Goal: Task Accomplishment & Management: Use online tool/utility

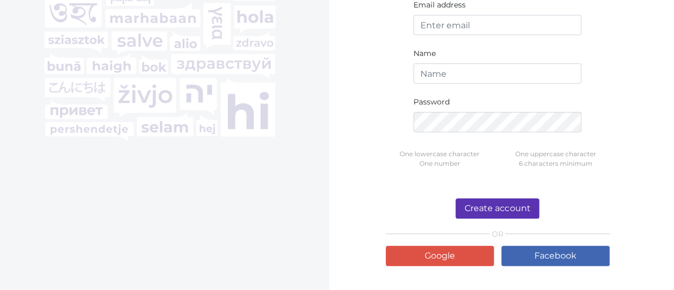
scroll to position [149, 0]
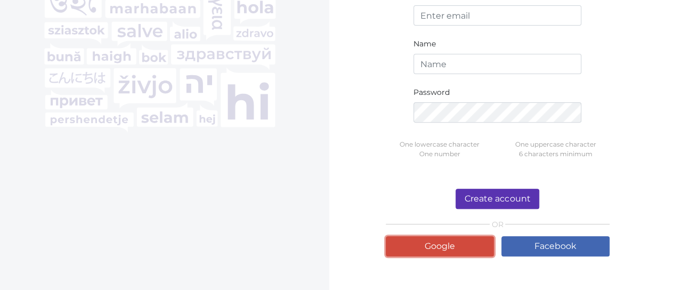
click at [477, 248] on link "Google" at bounding box center [440, 246] width 108 height 20
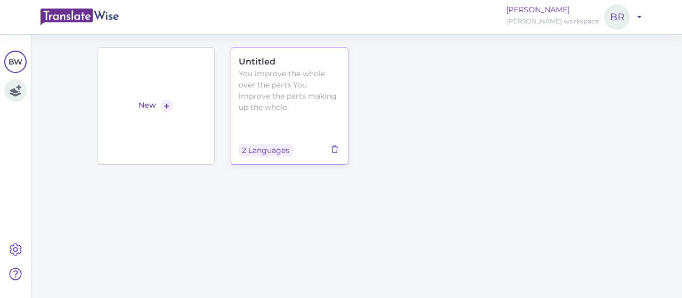
click at [329, 150] on icon at bounding box center [335, 149] width 12 height 7
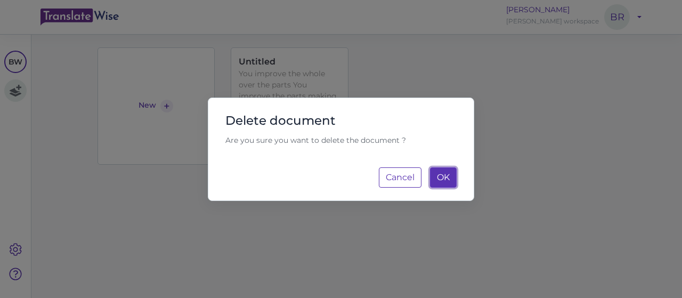
click at [437, 180] on span "OK" at bounding box center [443, 177] width 13 height 10
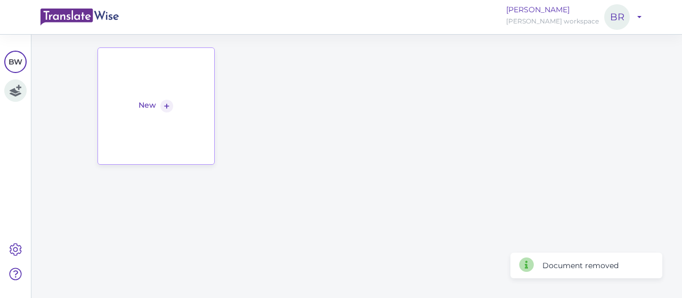
click at [160, 133] on link "New +" at bounding box center [156, 105] width 118 height 117
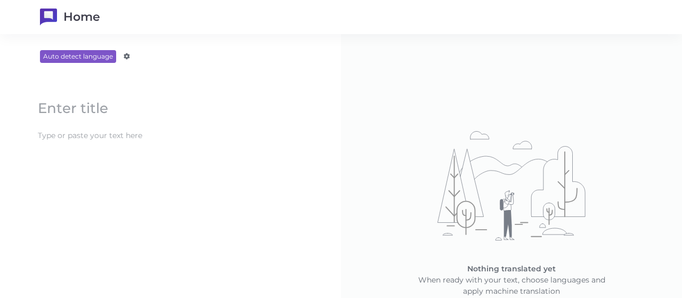
click at [129, 135] on content at bounding box center [170, 136] width 276 height 18
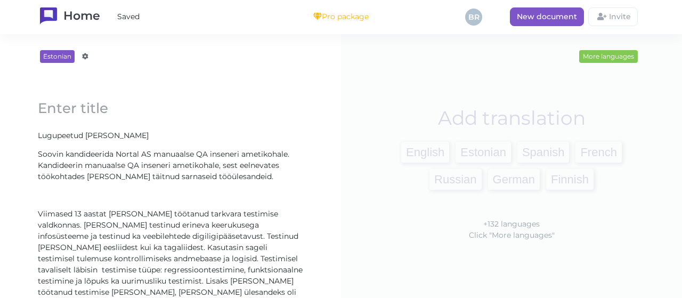
click at [394, 150] on div "English Estonian Spanish French Russian German Finnish" at bounding box center [511, 166] width 266 height 54
click at [409, 151] on span "English" at bounding box center [425, 152] width 48 height 21
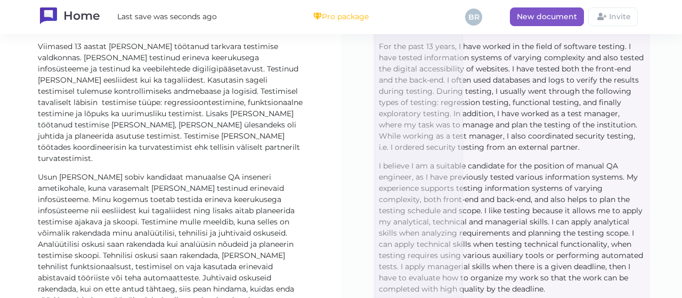
scroll to position [294, 0]
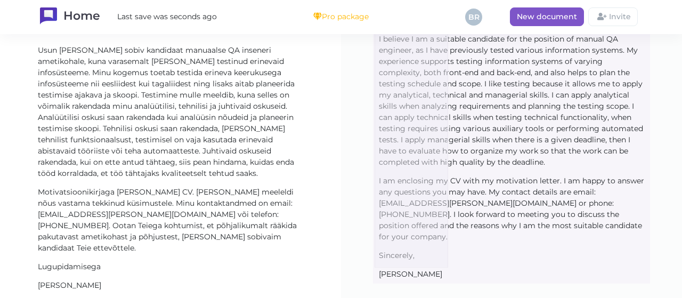
drag, startPoint x: 375, startPoint y: 134, endPoint x: 448, endPoint y: 266, distance: 151.2
click at [448, 266] on block-editor "Loading... Dear [PERSON_NAME] Loading... I would like to apply for the position…" at bounding box center [511, 40] width 298 height 514
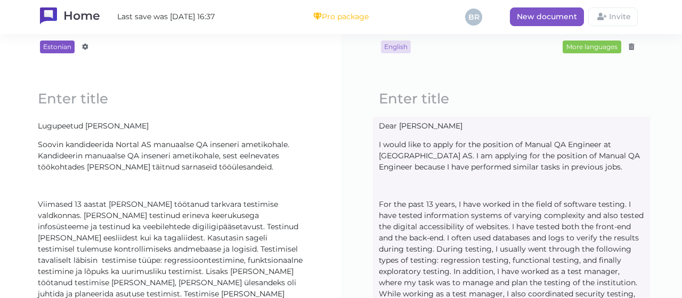
scroll to position [0, 0]
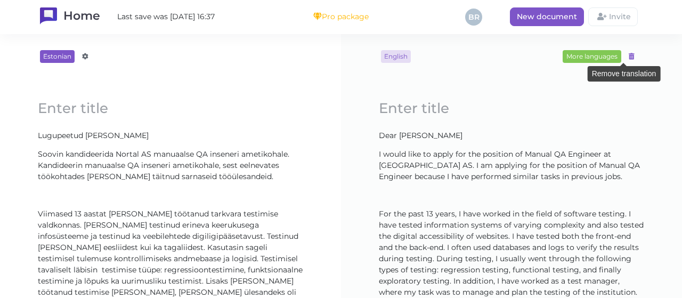
click at [629, 55] on icon at bounding box center [632, 56] width 6 height 6
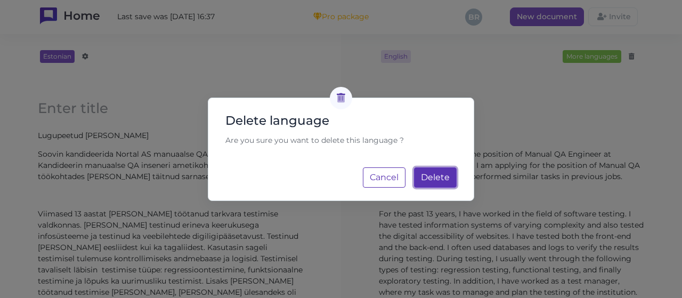
click at [429, 168] on button "Delete Loading..." at bounding box center [435, 177] width 43 height 20
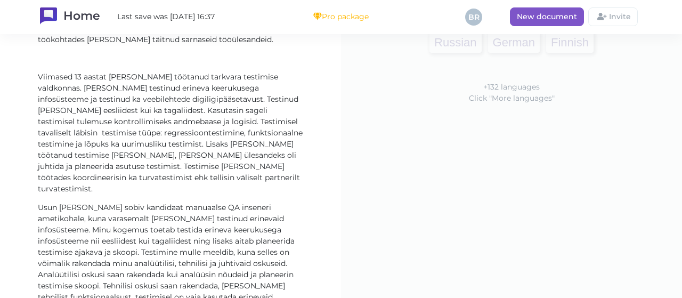
scroll to position [303, 0]
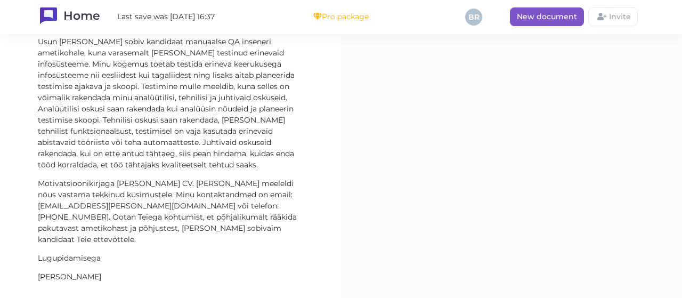
click at [120, 268] on content "[PERSON_NAME]" at bounding box center [170, 277] width 276 height 18
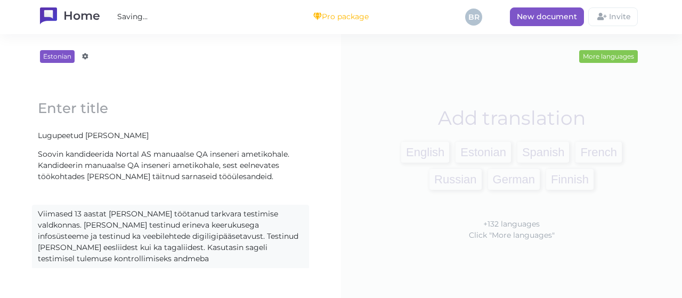
scroll to position [0, 0]
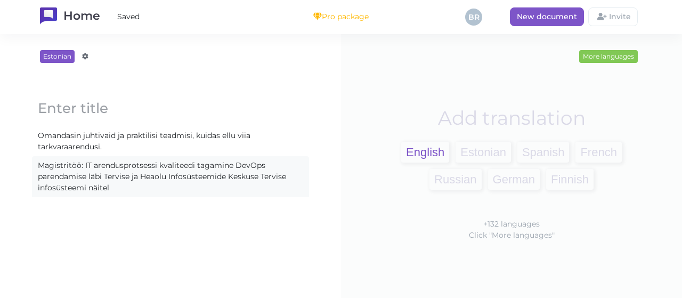
click at [418, 151] on span "English" at bounding box center [425, 152] width 48 height 21
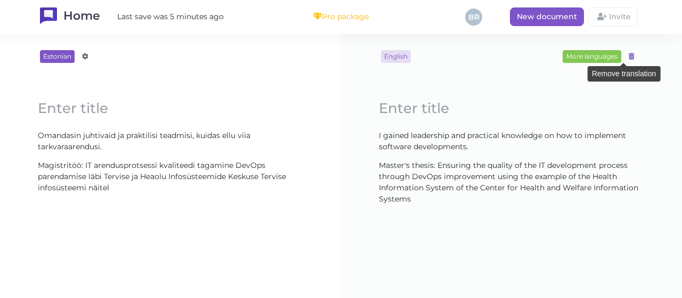
click at [629, 56] on icon at bounding box center [632, 56] width 6 height 6
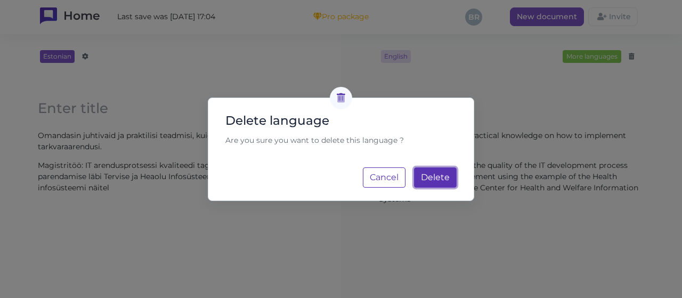
click at [446, 178] on span "Delete" at bounding box center [435, 177] width 29 height 10
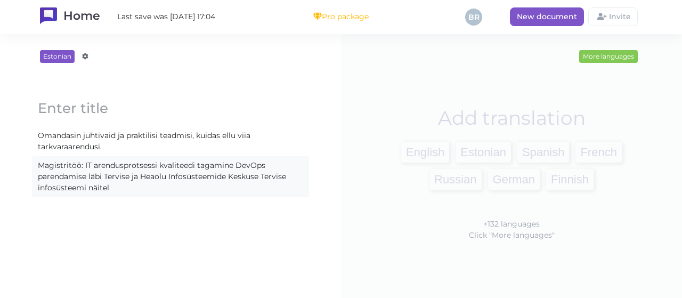
click at [146, 190] on content "Magistritöö: IT arendusprotsessi kvaliteedi tagamine DevOps parendamise läbi Te…" at bounding box center [170, 177] width 276 height 40
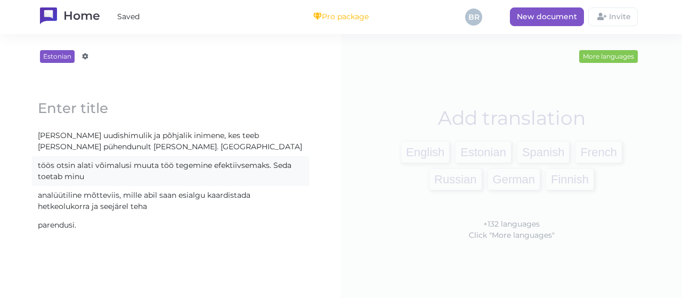
click at [35, 163] on content "töös otsin alati võimalusi muuta töö tegemine efektiivsemaks. Seda toetab minu" at bounding box center [170, 171] width 276 height 29
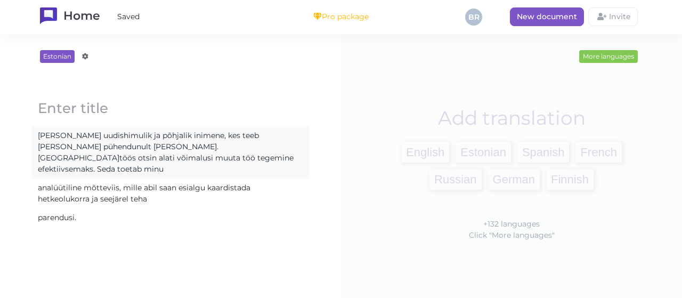
click at [37, 179] on content "analüütiline mõtteviis, mille abil saan esialgu kaardistada hetkeolukorra ja se…" at bounding box center [170, 193] width 276 height 29
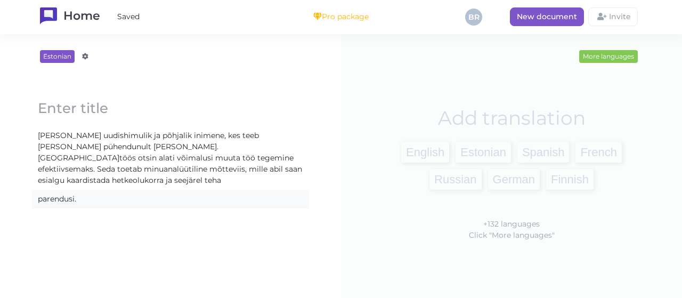
click at [34, 190] on content "parendusi." at bounding box center [170, 199] width 276 height 18
click at [413, 156] on span "English" at bounding box center [425, 152] width 48 height 21
